Goal: Navigation & Orientation: Go to known website

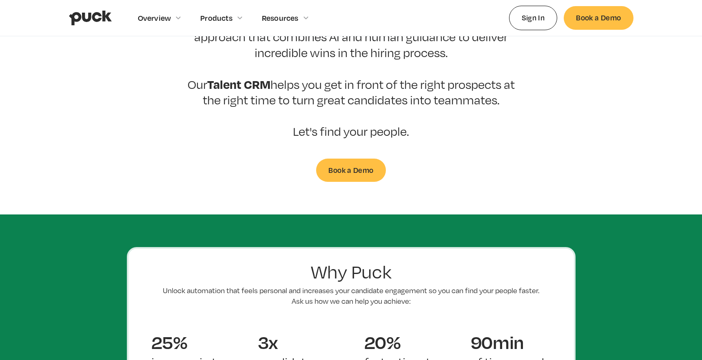
scroll to position [124, 0]
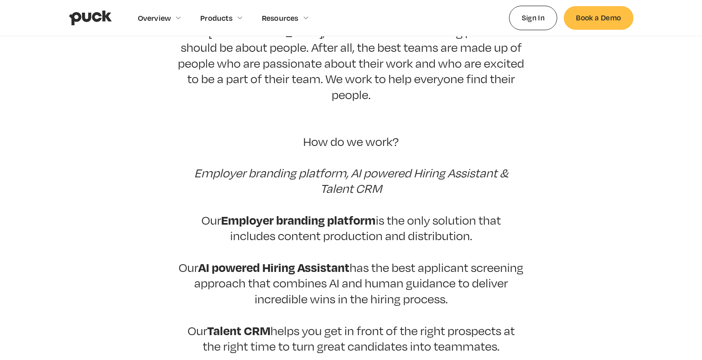
click at [95, 12] on img "home" at bounding box center [90, 18] width 43 height 16
